Goal: Information Seeking & Learning: Learn about a topic

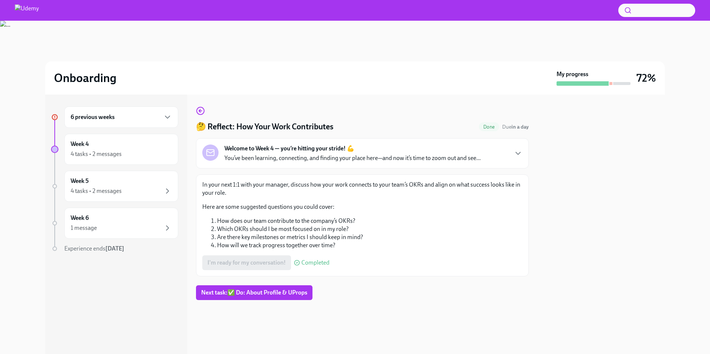
click at [159, 116] on div "6 previous weeks" at bounding box center [121, 117] width 101 height 9
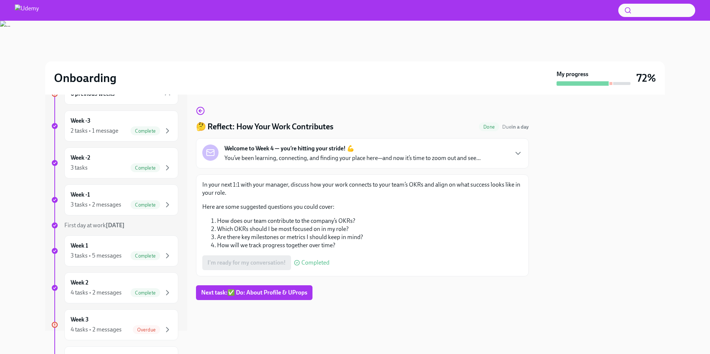
scroll to position [36, 0]
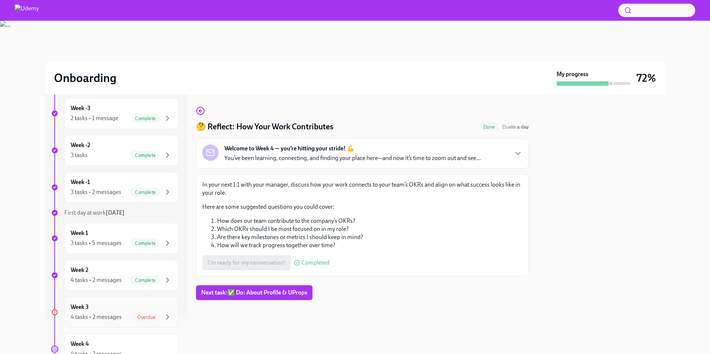
click at [152, 312] on div "Week 3 4 tasks • 2 messages Overdue" at bounding box center [121, 312] width 101 height 18
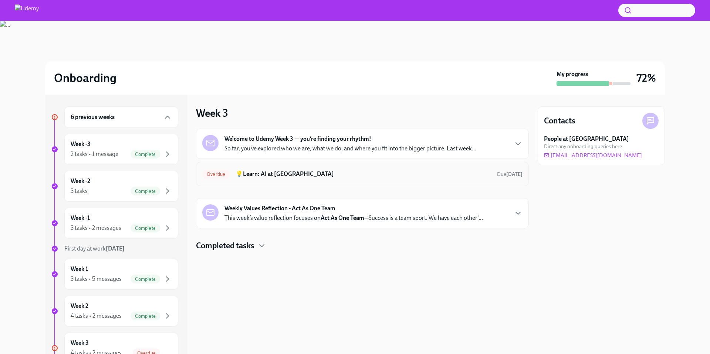
click at [276, 184] on div "Overdue 💡Learn: AI at Udemy Due [DATE]" at bounding box center [362, 174] width 333 height 24
click at [265, 176] on h6 "💡Learn: AI at [GEOGRAPHIC_DATA]" at bounding box center [362, 174] width 255 height 8
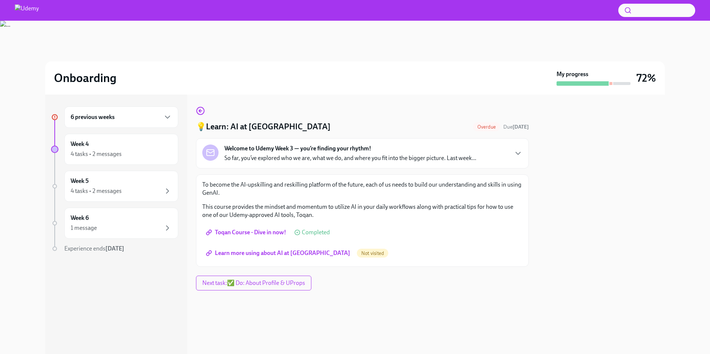
click at [289, 255] on span "Learn more using about AI at [GEOGRAPHIC_DATA]" at bounding box center [278, 253] width 143 height 7
